Goal: Navigation & Orientation: Find specific page/section

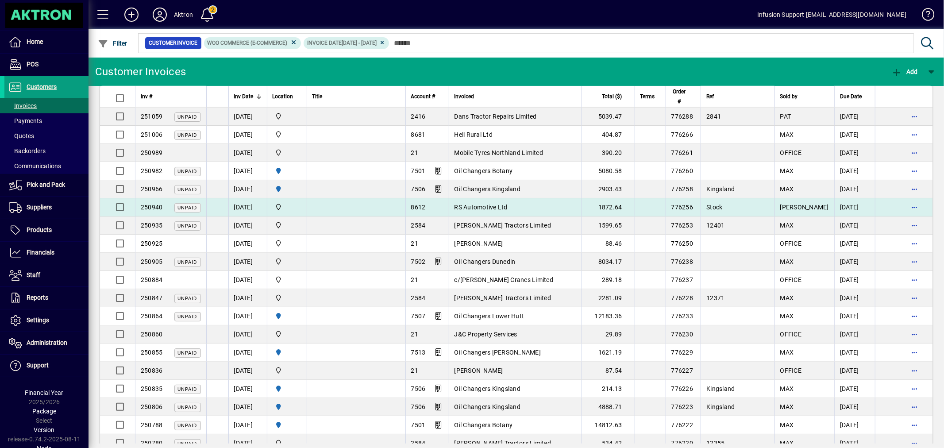
scroll to position [723, 0]
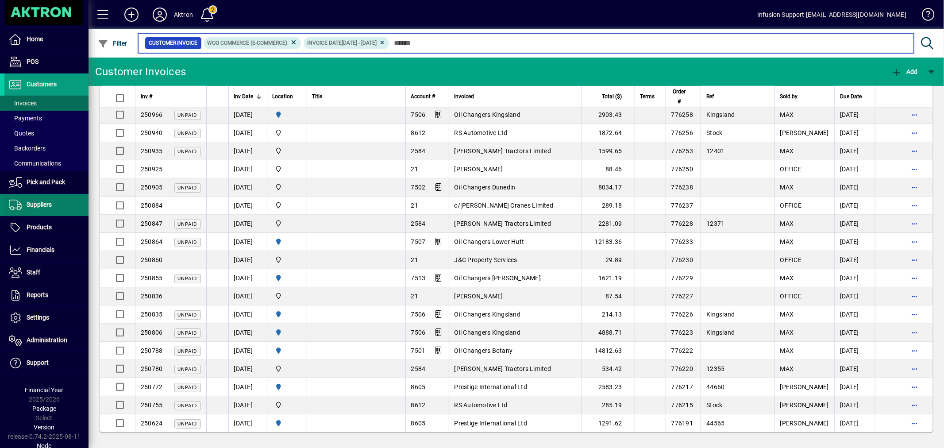
scroll to position [3, 0]
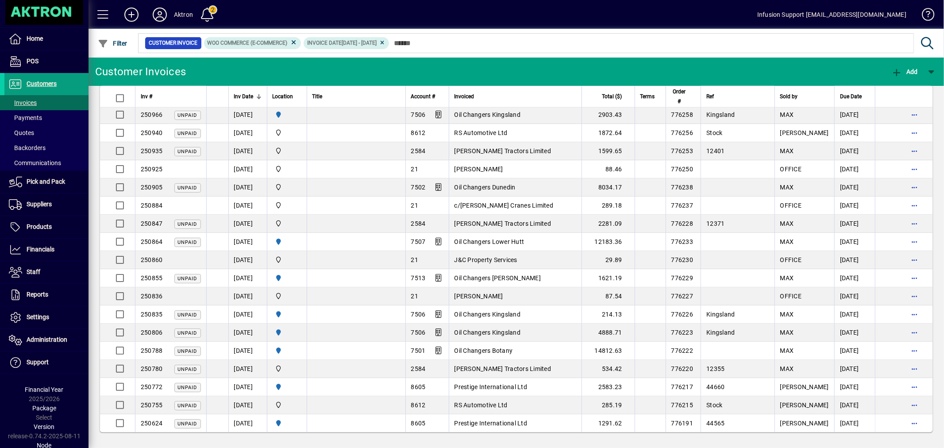
drag, startPoint x: 182, startPoint y: 418, endPoint x: 239, endPoint y: 439, distance: 61.2
click at [159, 9] on icon at bounding box center [160, 15] width 18 height 14
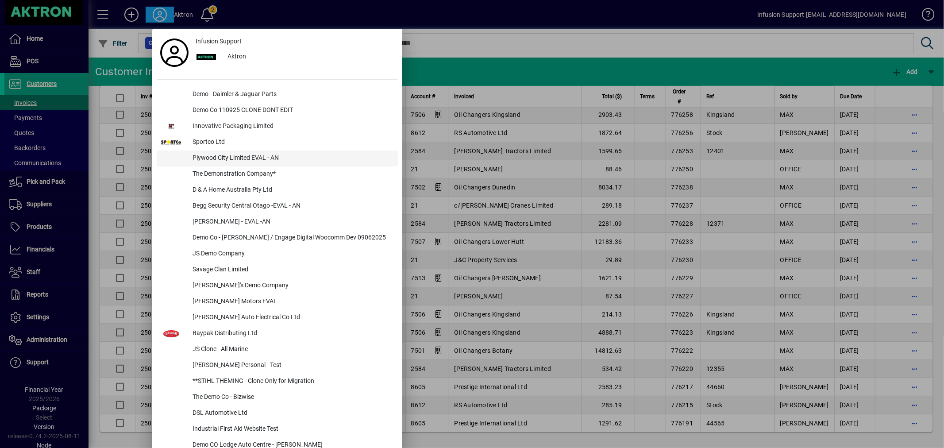
click at [227, 160] on div "Plywood City Limited EVAL - AN" at bounding box center [291, 158] width 212 height 16
